Goal: Task Accomplishment & Management: Manage account settings

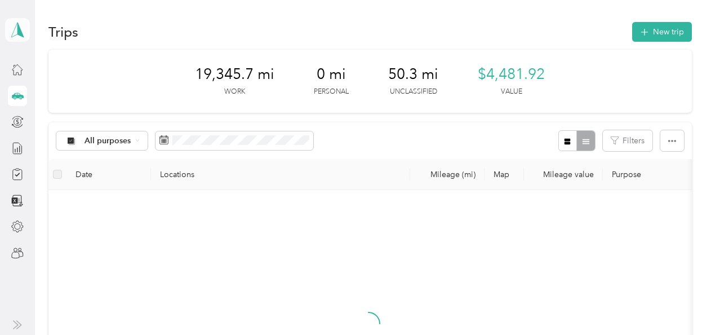
click at [20, 34] on polygon at bounding box center [20, 29] width 6 height 15
click at [43, 91] on div "Team dashboard" at bounding box center [45, 93] width 60 height 12
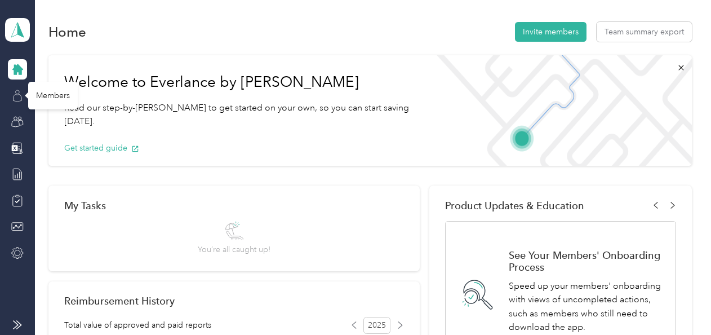
click at [18, 93] on icon at bounding box center [17, 92] width 4 height 4
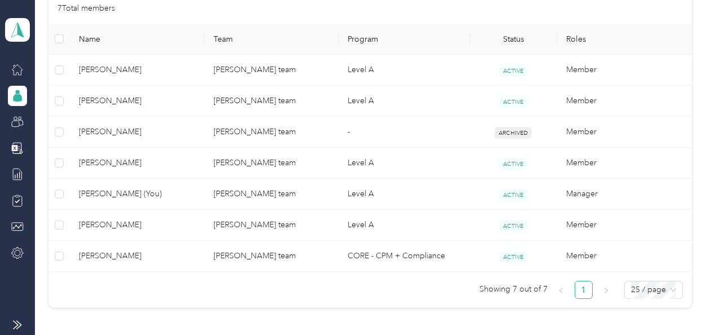
scroll to position [308, 0]
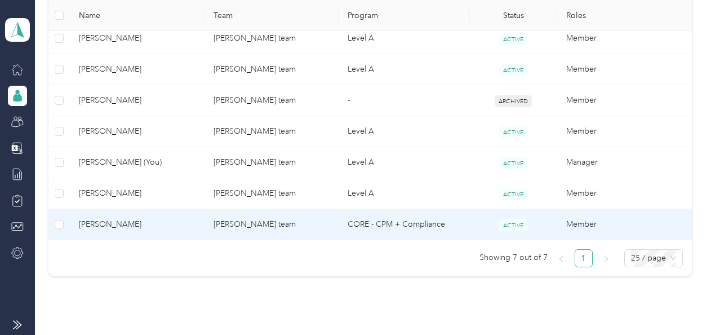
click at [187, 218] on span "[PERSON_NAME]" at bounding box center [137, 224] width 116 height 12
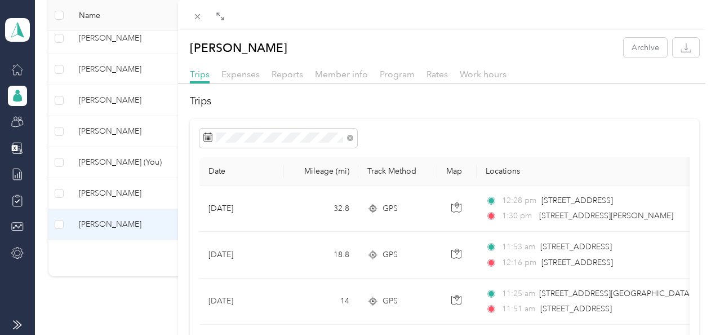
click at [20, 29] on div "[PERSON_NAME] Archive Trips Expenses Reports Member info Program Rates Work hou…" at bounding box center [355, 167] width 711 height 335
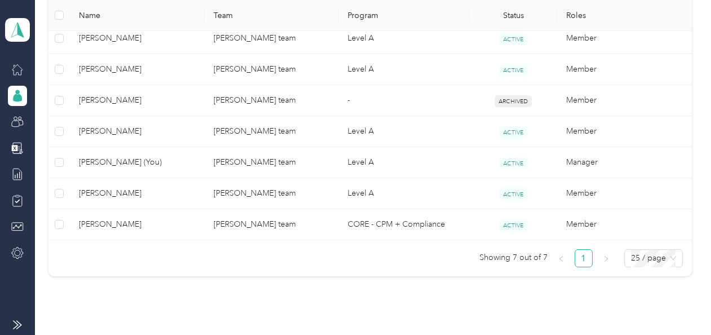
click at [20, 29] on polygon at bounding box center [20, 29] width 6 height 15
click at [39, 144] on div "Log out" at bounding box center [36, 144] width 43 height 12
